Goal: Task Accomplishment & Management: Use online tool/utility

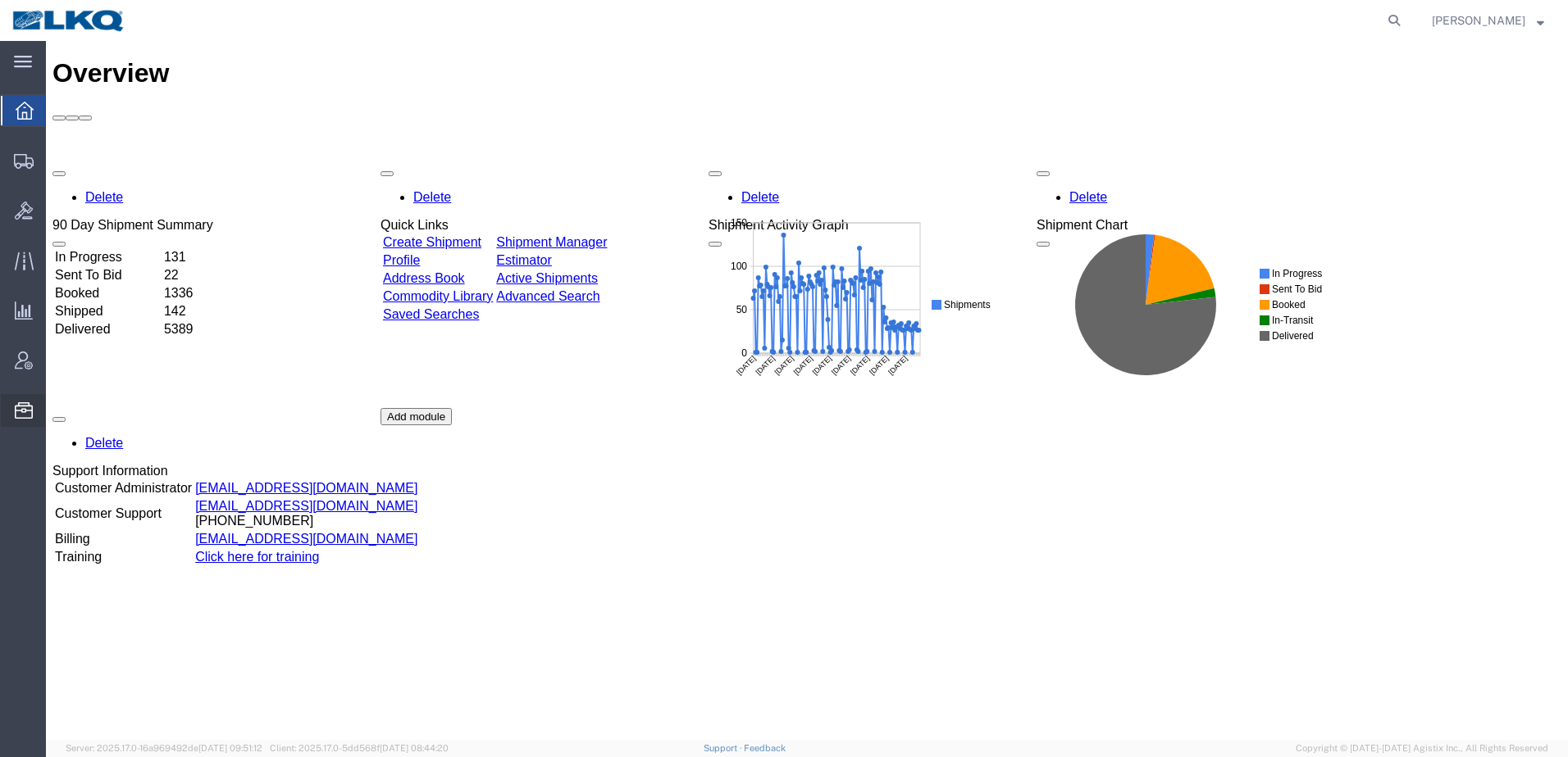
click at [0, 0] on span "Location Appointment" at bounding box center [0, 0] width 0 height 0
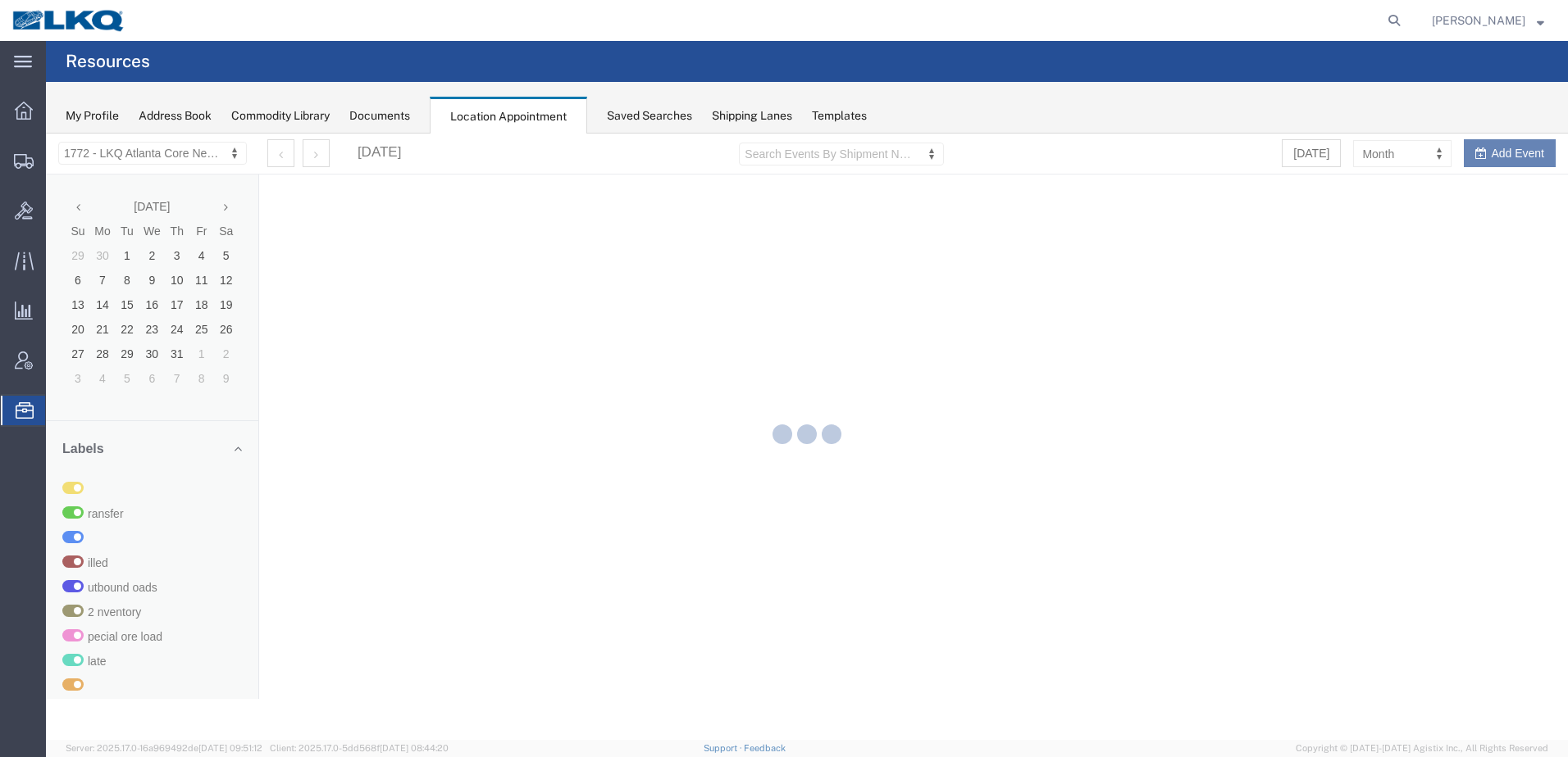
select select "30704"
